Goal: Task Accomplishment & Management: Complete application form

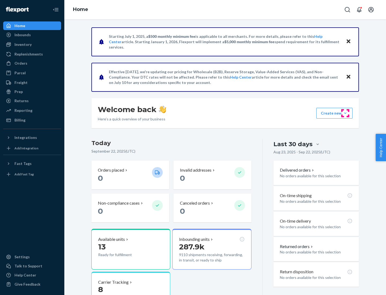
click at [345, 113] on button "Create new Create new inbound Create new order Create new product" at bounding box center [334, 113] width 36 height 11
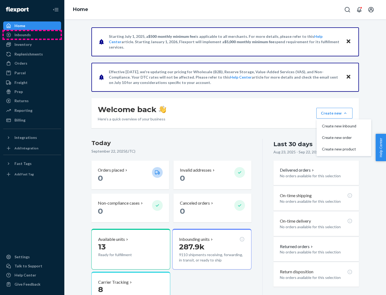
click at [32, 35] on div "Inbounds" at bounding box center [32, 35] width 57 height 8
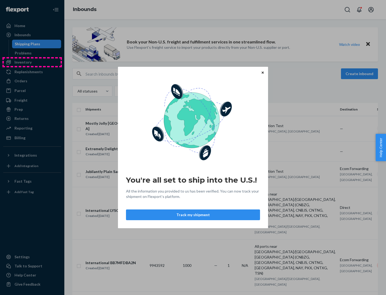
click at [32, 62] on div "You're all set to ship into the U.S.! All the information you provided to us ha…" at bounding box center [193, 147] width 386 height 295
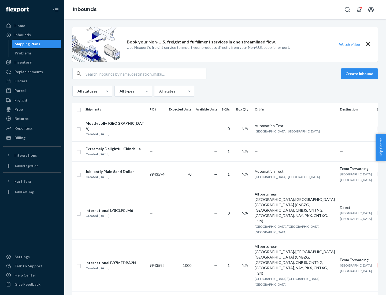
click at [225, 10] on div "Inbounds" at bounding box center [225, 9] width 322 height 19
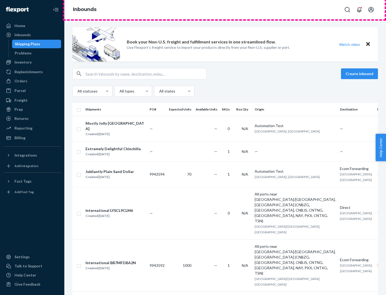
click at [225, 10] on div "Inbounds" at bounding box center [225, 9] width 322 height 19
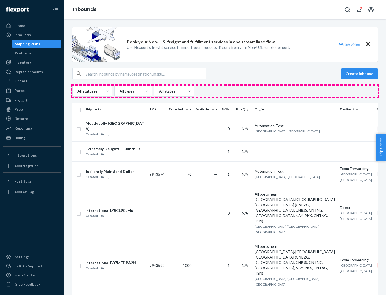
click at [225, 91] on div "All statuses All types All states" at bounding box center [225, 91] width 306 height 11
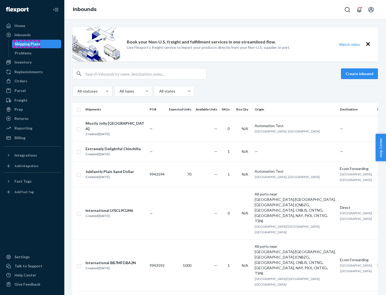
click at [27, 44] on div "Shipping Plans" at bounding box center [27, 43] width 25 height 5
click at [360, 74] on button "Create inbound" at bounding box center [359, 73] width 37 height 11
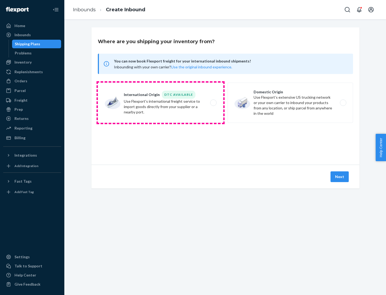
click at [161, 103] on label "International Origin DTC Available Use Flexport's international freight service…" at bounding box center [160, 103] width 125 height 40
click at [213, 103] on input "International Origin DTC Available Use Flexport's international freight service…" at bounding box center [214, 102] width 3 height 3
radio input "true"
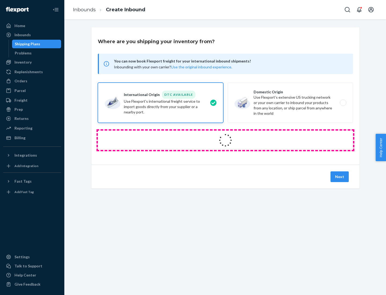
click at [225, 140] on icon at bounding box center [225, 140] width 17 height 17
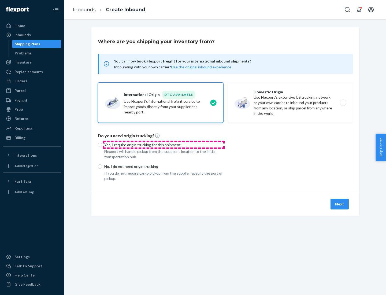
click at [164, 144] on p "Yes, I require origin trucking for this shipment" at bounding box center [163, 144] width 119 height 5
click at [102, 144] on input "Yes, I require origin trucking for this shipment" at bounding box center [100, 145] width 4 height 4
radio input "true"
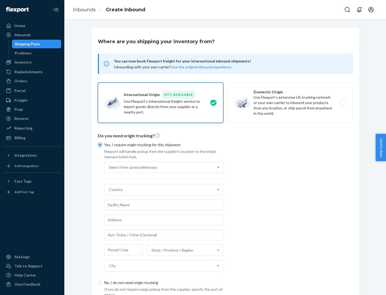
scroll to position [10, 0]
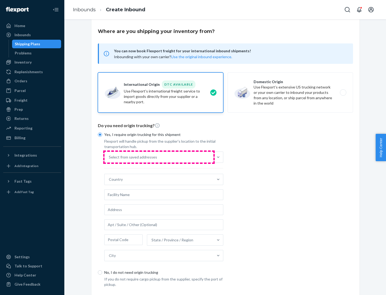
click at [159, 157] on div "Select from saved addresses" at bounding box center [159, 157] width 109 height 11
click at [109, 157] on input "Select from saved addresses" at bounding box center [109, 156] width 1 height 5
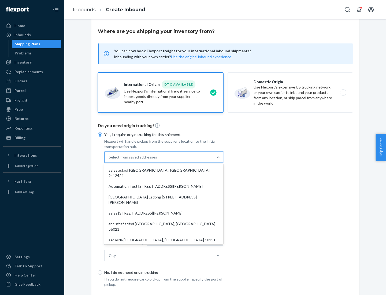
scroll to position [23, 0]
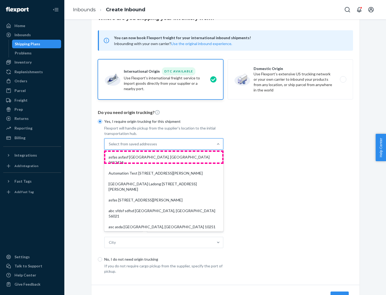
click at [164, 157] on div "asfas asfasf [GEOGRAPHIC_DATA], [GEOGRAPHIC_DATA] 2412424" at bounding box center [163, 160] width 117 height 16
click at [109, 147] on input "option asfas asfasf [GEOGRAPHIC_DATA], [GEOGRAPHIC_DATA] 2412424 focused, 1 of …" at bounding box center [109, 143] width 1 height 5
type input "asfas"
type input "asfasf"
type input "2412424"
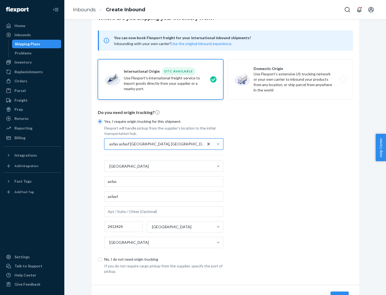
scroll to position [50, 0]
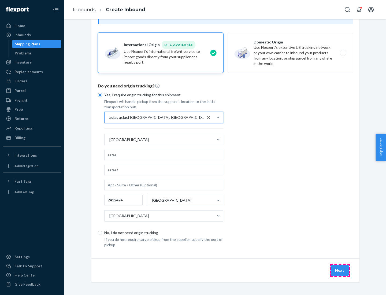
click at [340, 270] on button "Next" at bounding box center [339, 270] width 18 height 11
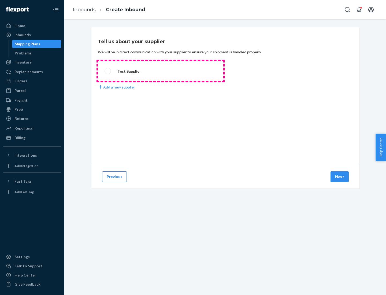
click at [161, 71] on label "Test Supplier" at bounding box center [160, 71] width 125 height 20
click at [108, 71] on input "Test Supplier" at bounding box center [106, 70] width 3 height 3
radio input "true"
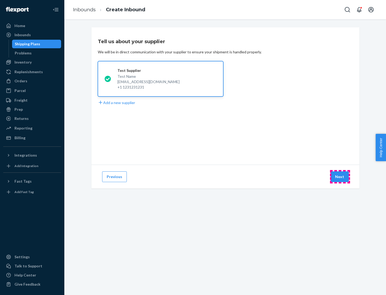
click at [340, 177] on button "Next" at bounding box center [339, 176] width 18 height 11
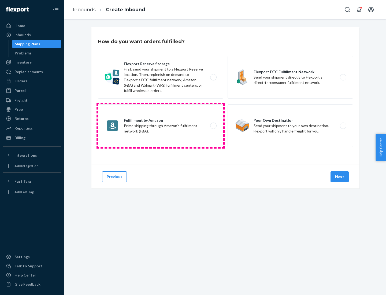
click at [161, 126] on label "Fulfillment by Amazon Prime shipping through Amazon’s fulfillment network (FBA)." at bounding box center [160, 125] width 125 height 43
click at [213, 126] on input "Fulfillment by Amazon Prime shipping through Amazon’s fulfillment network (FBA)." at bounding box center [214, 125] width 3 height 3
radio input "true"
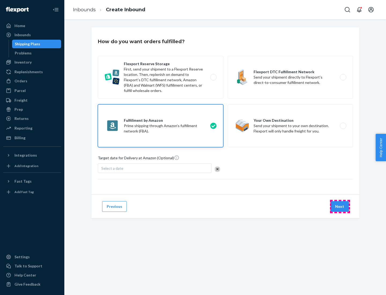
click at [340, 206] on button "Next" at bounding box center [339, 206] width 18 height 11
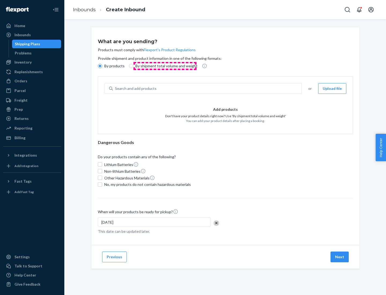
click at [165, 66] on p "By shipment total volume and weight" at bounding box center [166, 65] width 62 height 5
click at [133, 66] on input "By shipment total volume and weight" at bounding box center [131, 66] width 4 height 4
radio input "true"
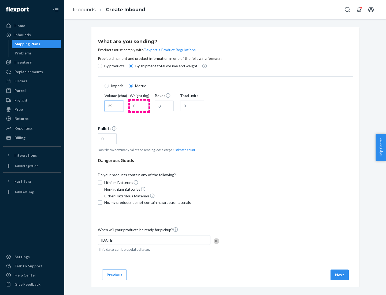
type input "25"
type input "100"
type input "50"
type input "500"
click at [183, 150] on button "Estimate count" at bounding box center [184, 149] width 22 height 5
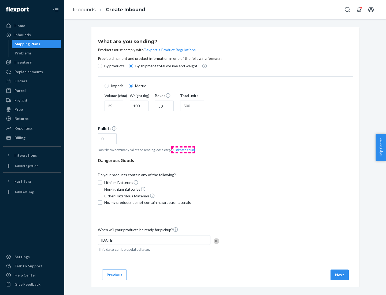
type input "16"
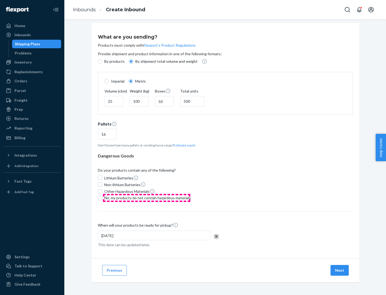
click at [147, 198] on span "No, my products do not contain hazardous materials" at bounding box center [147, 197] width 87 height 5
click at [102, 198] on input "No, my products do not contain hazardous materials" at bounding box center [100, 198] width 4 height 4
checkbox input "true"
click at [340, 270] on button "Next" at bounding box center [339, 270] width 18 height 11
